Goal: Navigation & Orientation: Find specific page/section

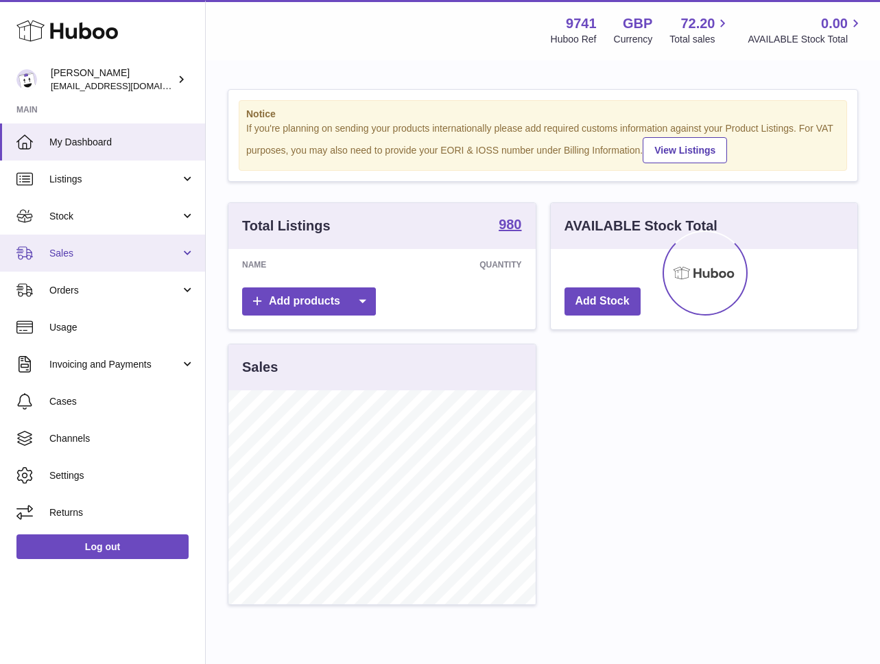
scroll to position [214, 307]
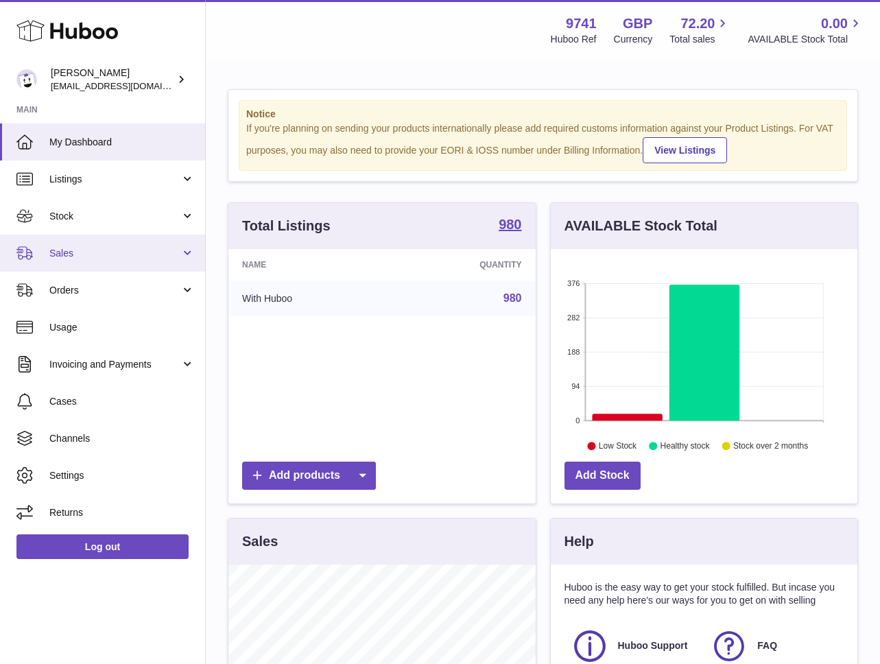
click at [77, 253] on span "Sales" at bounding box center [114, 253] width 131 height 13
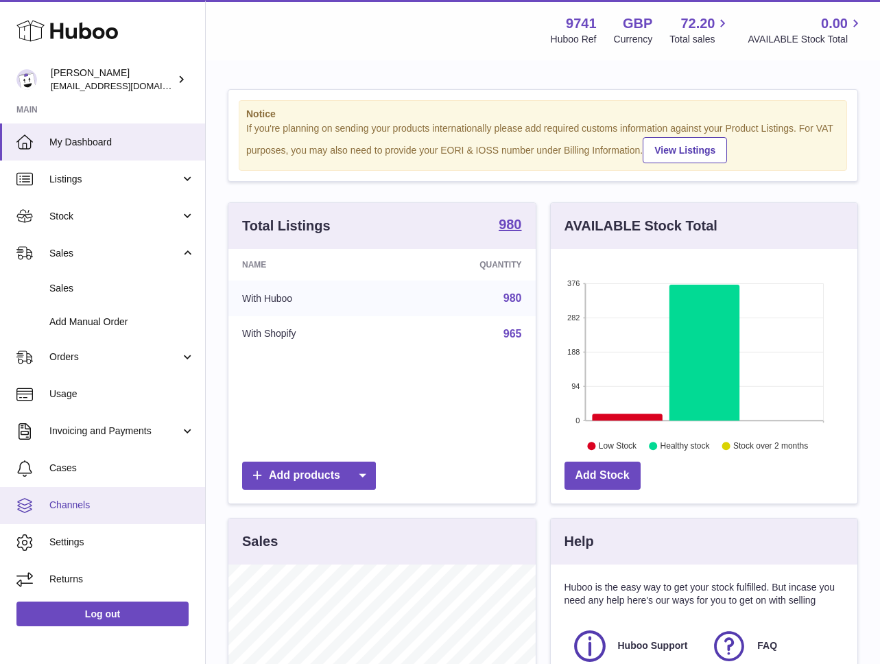
click at [79, 494] on link "Channels" at bounding box center [102, 505] width 205 height 37
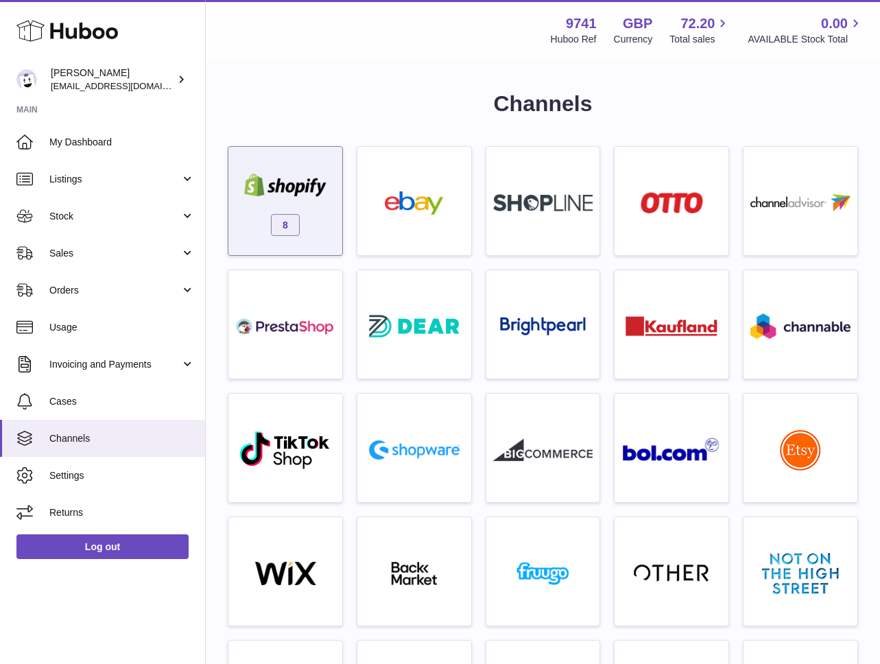
click at [304, 186] on img at bounding box center [285, 185] width 100 height 23
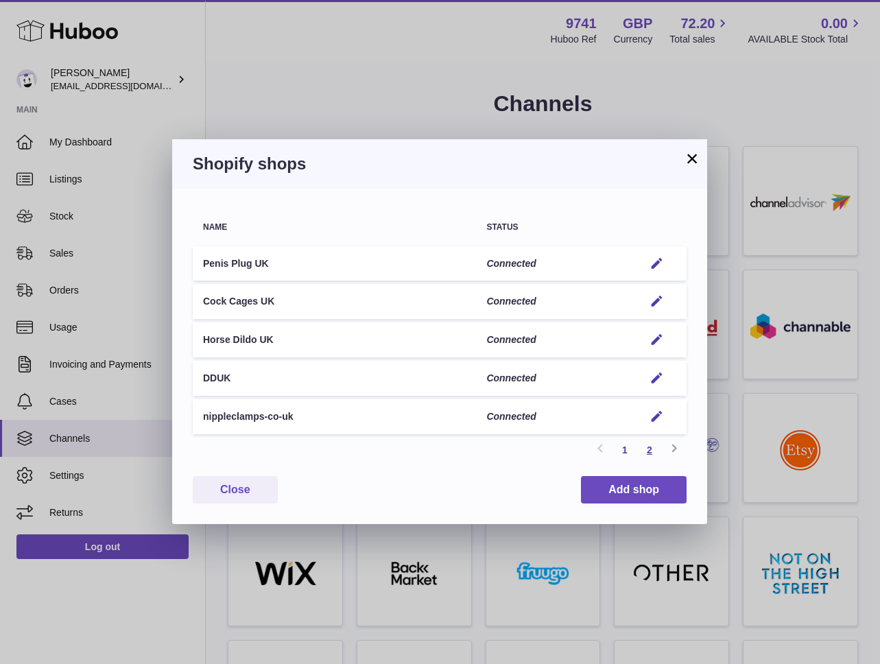
click at [651, 445] on link "2" at bounding box center [650, 450] width 25 height 25
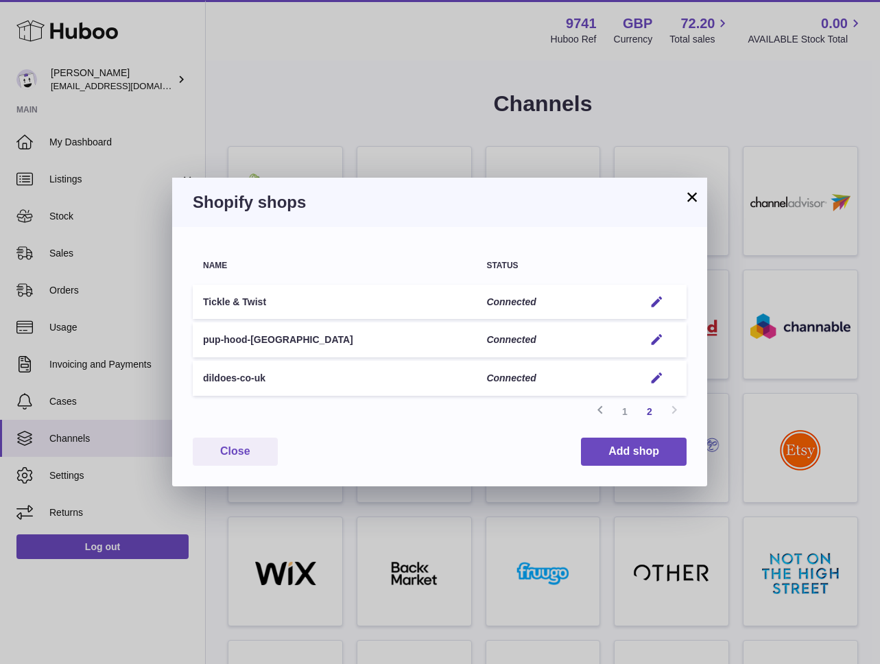
drag, startPoint x: 286, startPoint y: 382, endPoint x: 200, endPoint y: 380, distance: 86.5
click at [200, 380] on td "dildoes-co-uk" at bounding box center [334, 378] width 283 height 35
copy td "dildoes-co-uk"
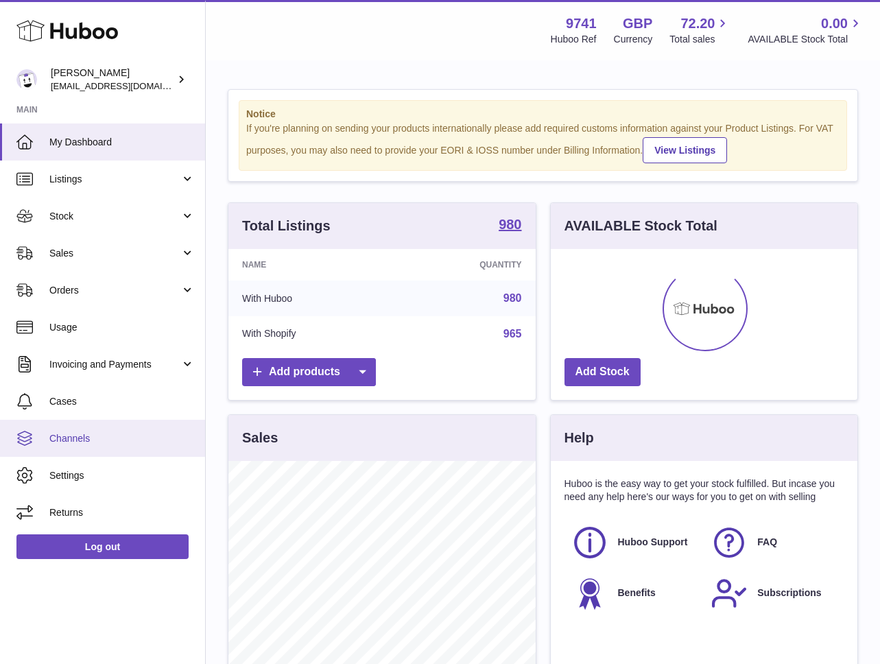
scroll to position [214, 307]
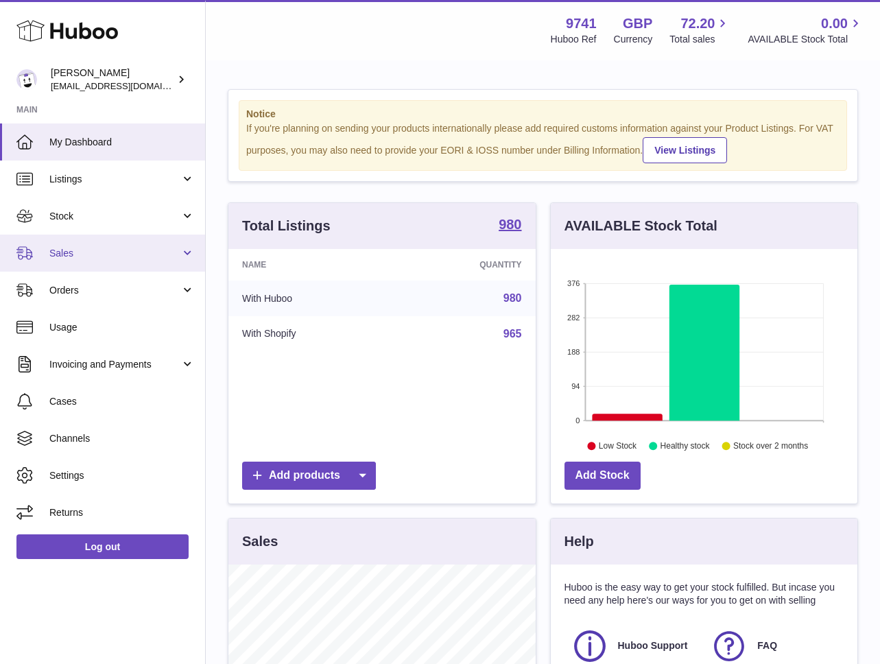
click at [107, 258] on span "Sales" at bounding box center [114, 253] width 131 height 13
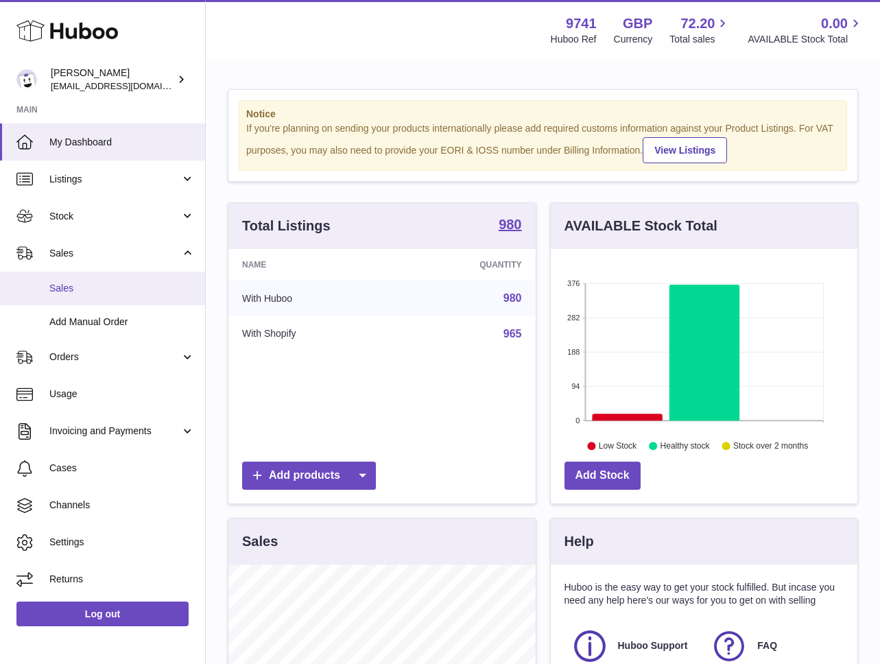
click at [78, 292] on span "Sales" at bounding box center [121, 288] width 145 height 13
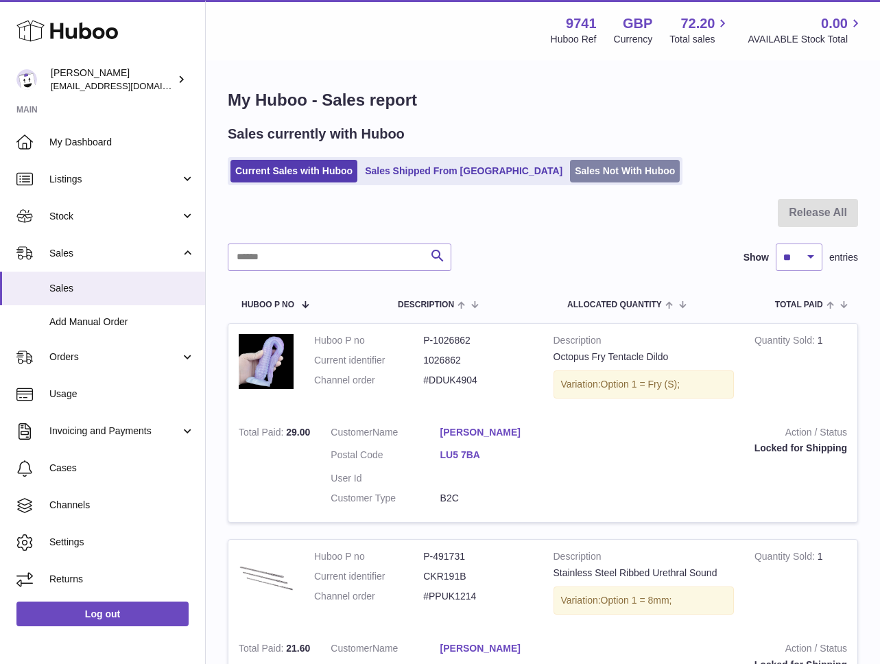
drag, startPoint x: 536, startPoint y: 178, endPoint x: 544, endPoint y: 172, distance: 10.3
click at [570, 172] on link "Sales Not With Huboo" at bounding box center [625, 171] width 110 height 23
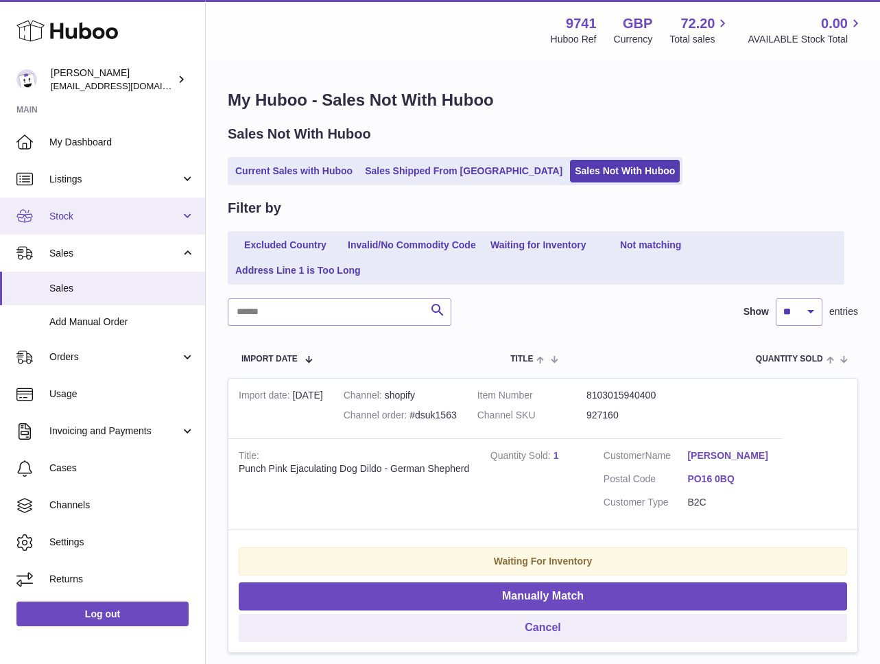
click at [96, 220] on span "Stock" at bounding box center [114, 216] width 131 height 13
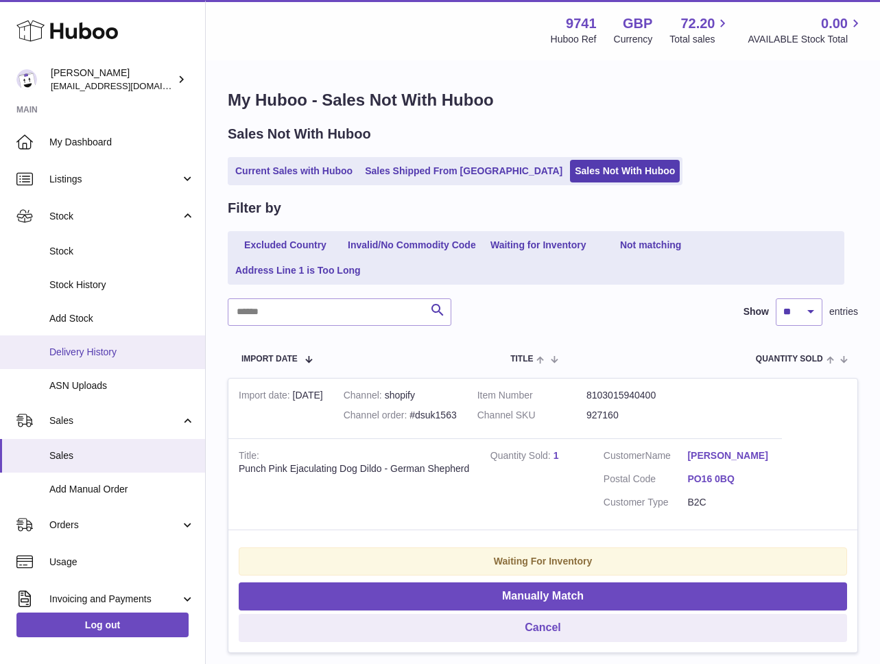
click at [95, 351] on span "Delivery History" at bounding box center [121, 352] width 145 height 13
click at [95, 350] on span "Delivery History" at bounding box center [121, 352] width 145 height 13
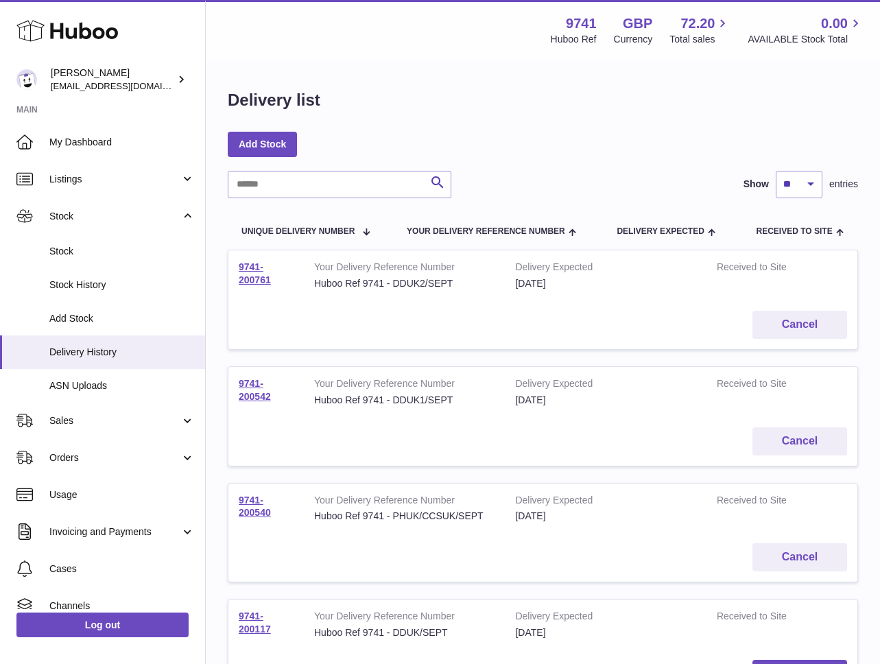
scroll to position [1, 0]
